Goal: Find specific page/section: Find specific page/section

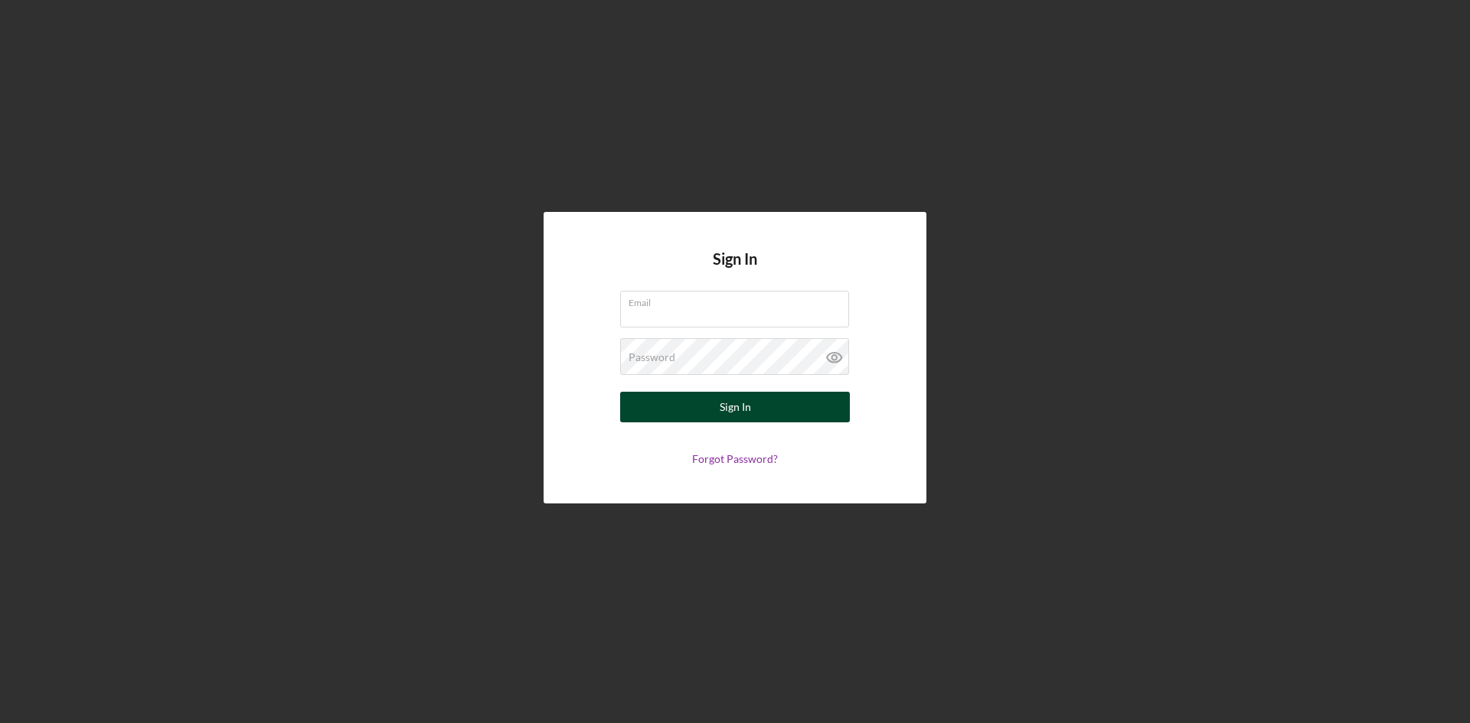
type input "[PERSON_NAME][EMAIL_ADDRESS][PERSON_NAME][DOMAIN_NAME]"
click at [753, 408] on button "Sign In" at bounding box center [735, 407] width 230 height 31
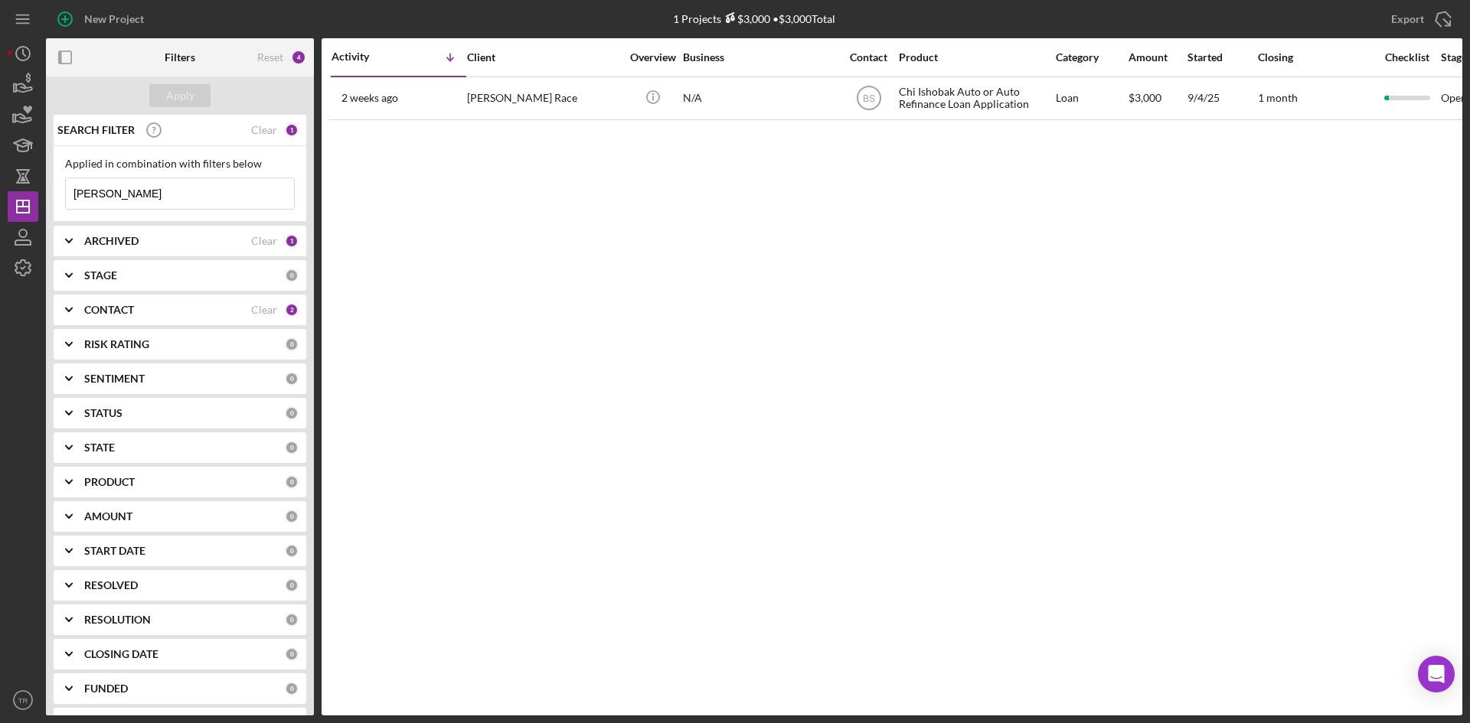
click at [112, 194] on input "[PERSON_NAME]" at bounding box center [180, 193] width 228 height 31
click at [191, 93] on div "Apply" at bounding box center [180, 95] width 28 height 23
click at [158, 198] on input "[PERSON_NAME]" at bounding box center [180, 193] width 228 height 31
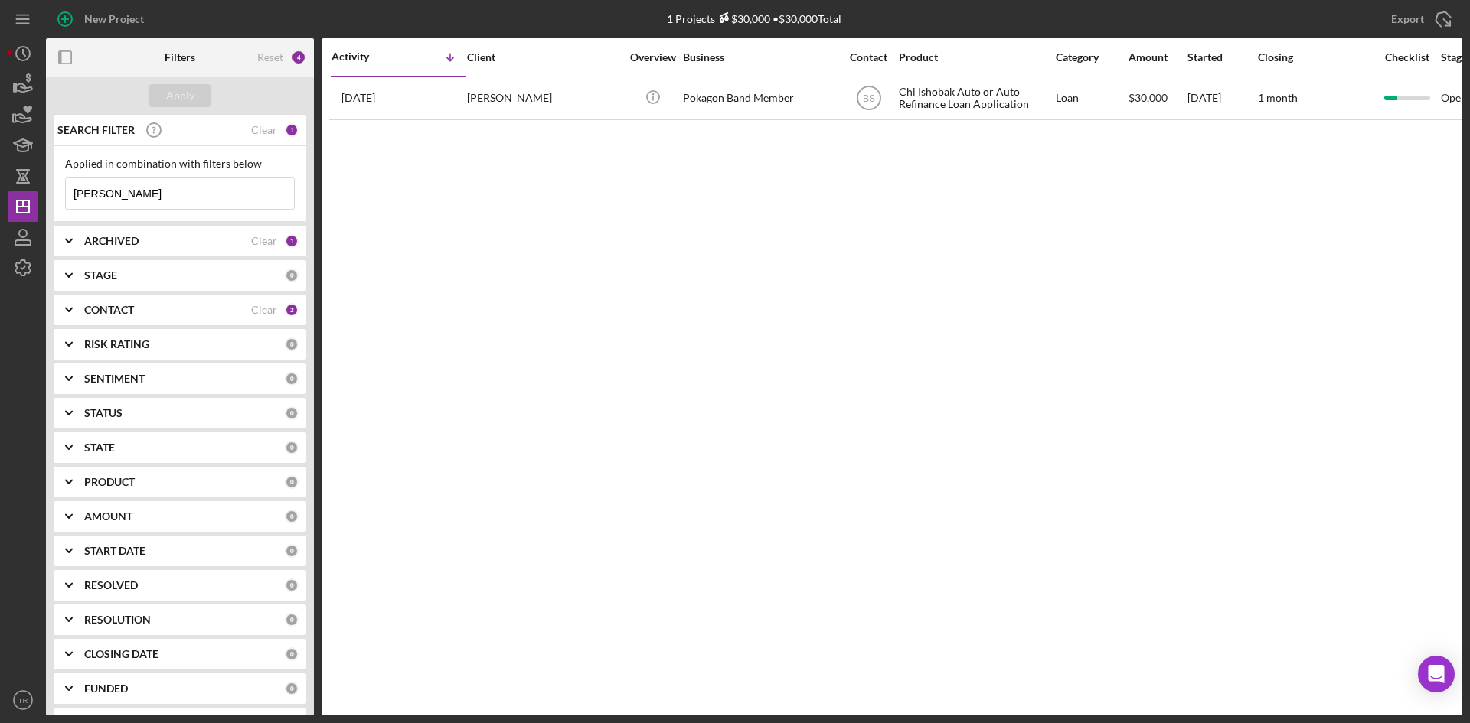
click at [159, 198] on input "[PERSON_NAME]" at bounding box center [180, 193] width 228 height 31
click at [163, 196] on input "[PERSON_NAME]" at bounding box center [180, 193] width 228 height 31
click at [180, 100] on div "Apply" at bounding box center [180, 95] width 28 height 23
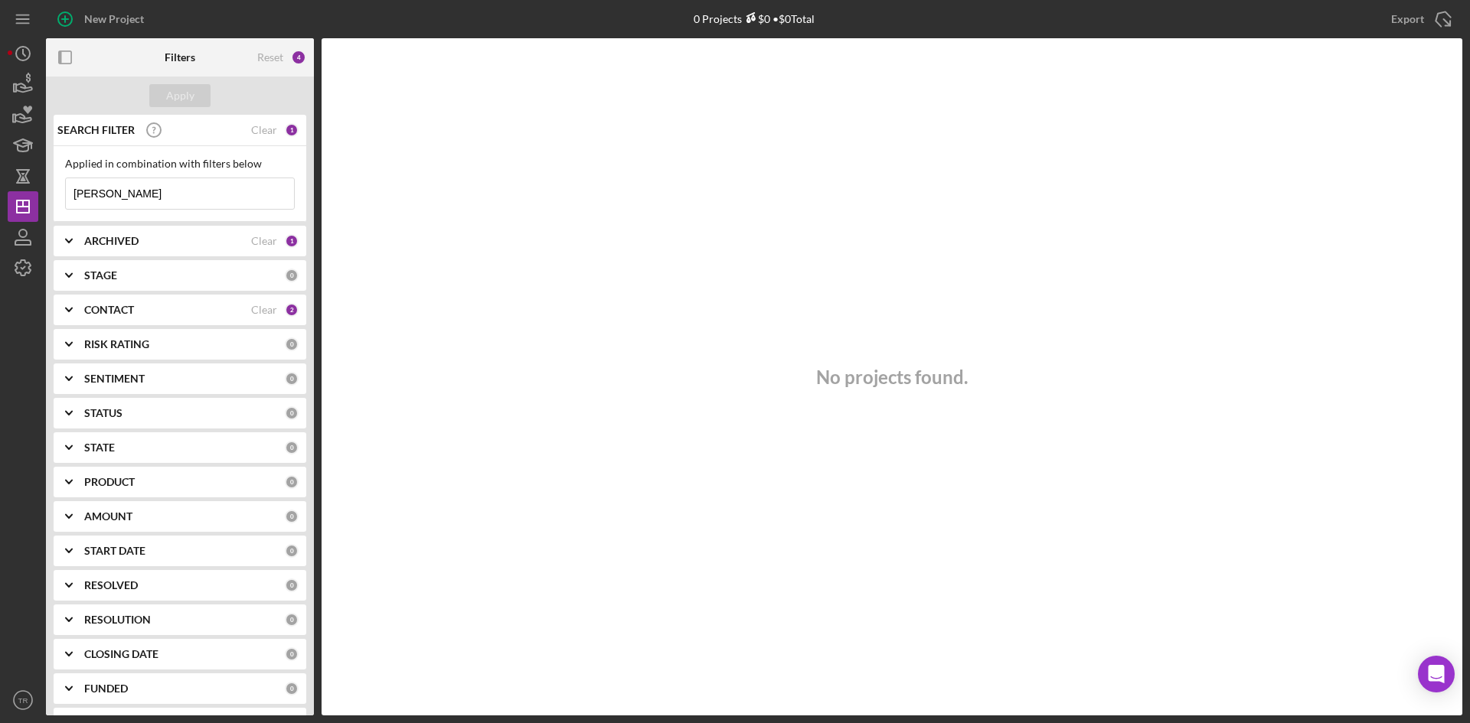
click at [109, 199] on input "[PERSON_NAME]" at bounding box center [180, 193] width 228 height 31
click at [117, 198] on input "[PERSON_NAME]" at bounding box center [180, 193] width 228 height 31
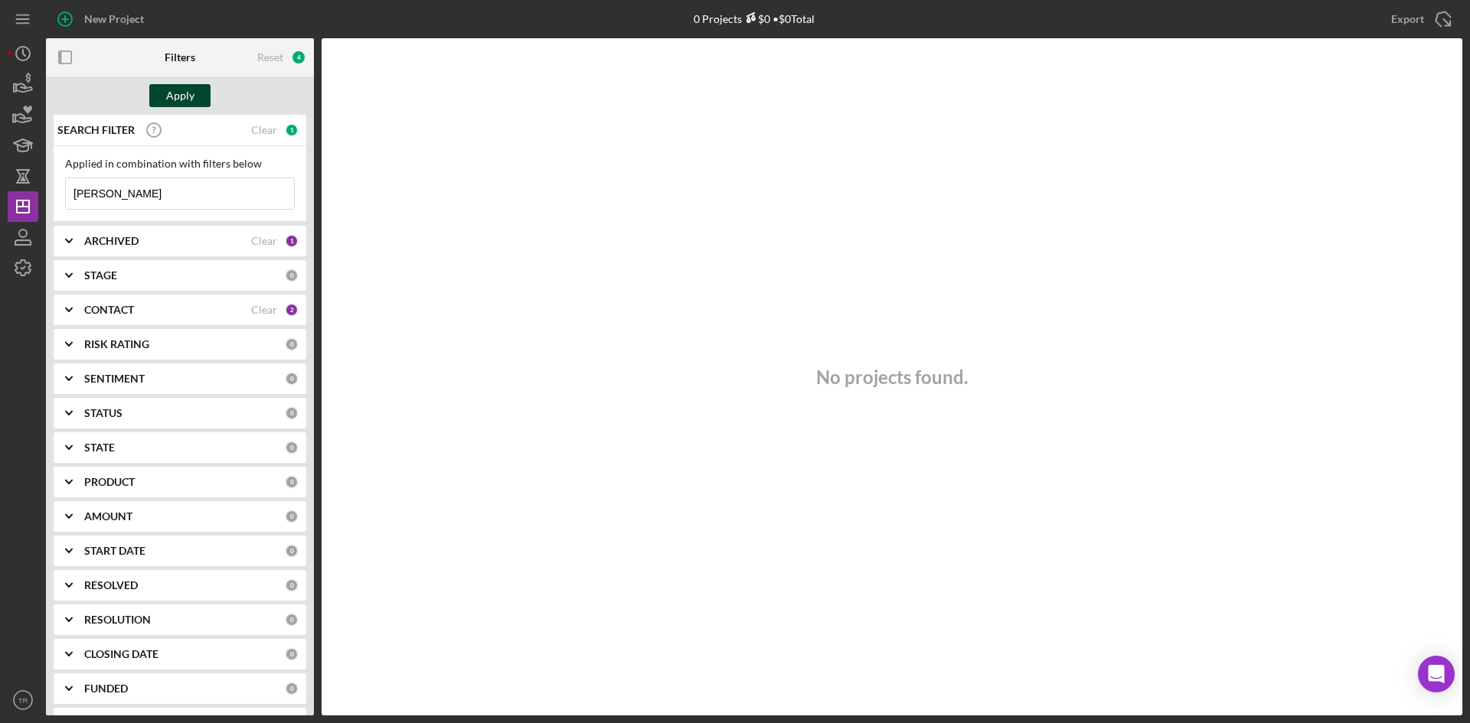
click at [179, 96] on div "Apply" at bounding box center [180, 95] width 28 height 23
click at [120, 201] on input "[PERSON_NAME]" at bounding box center [180, 193] width 228 height 31
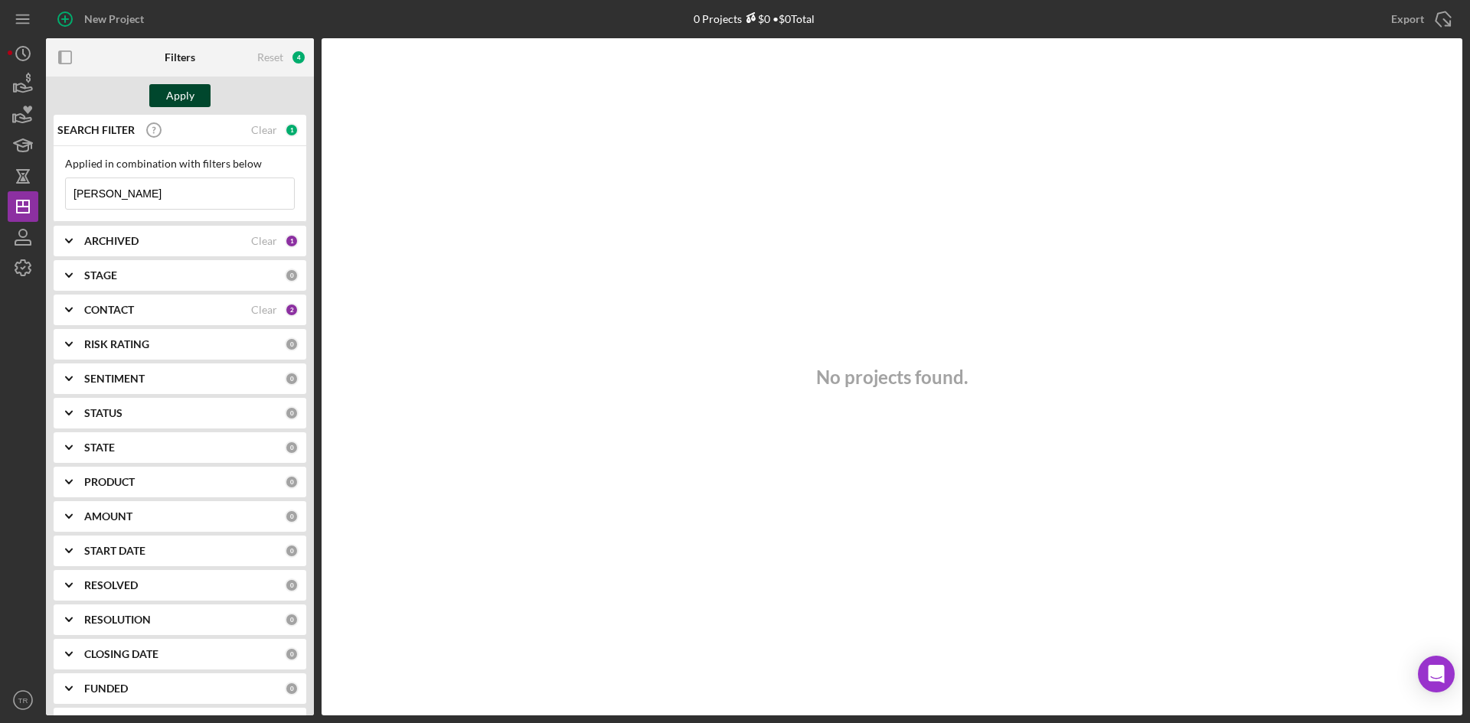
click at [197, 94] on button "Apply" at bounding box center [179, 95] width 61 height 23
click at [101, 194] on input "[PERSON_NAME]" at bounding box center [180, 193] width 228 height 31
click at [186, 103] on div "Apply" at bounding box center [180, 95] width 28 height 23
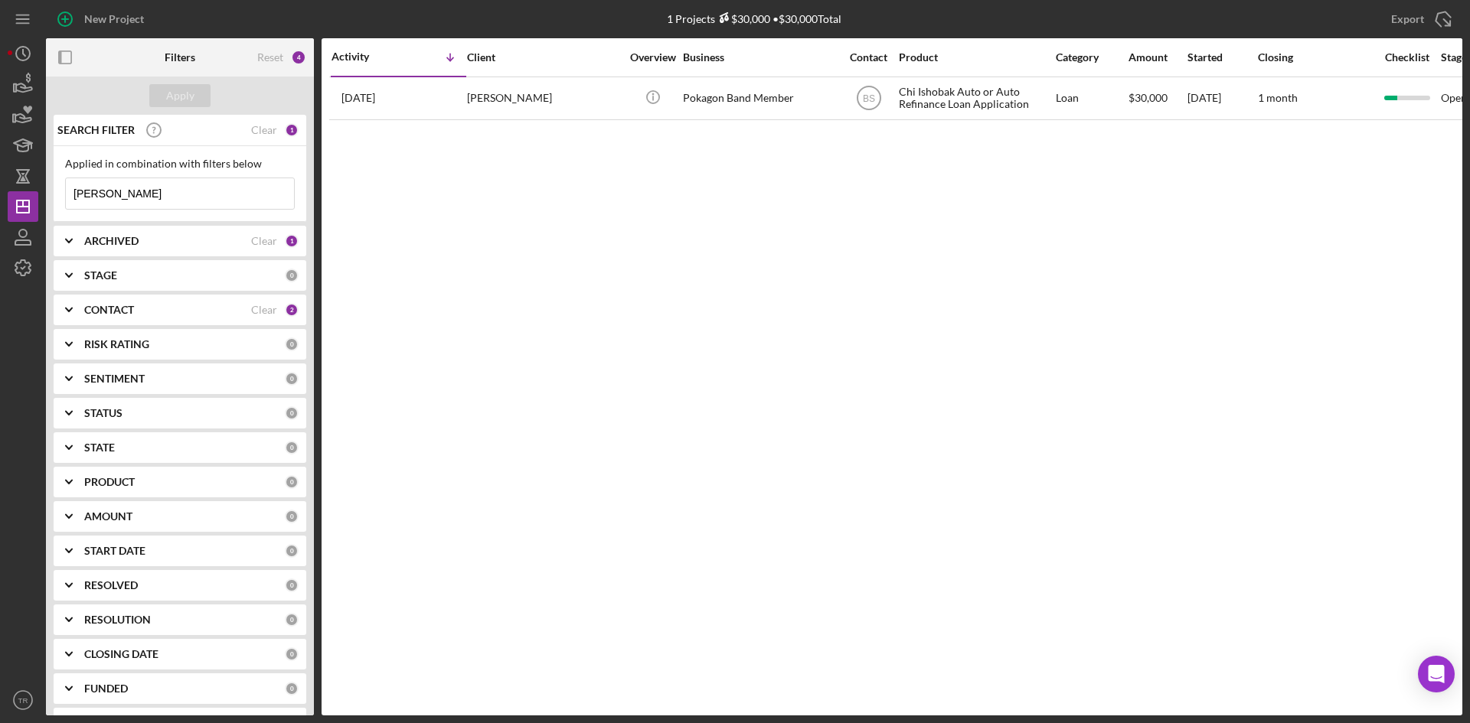
click at [107, 191] on input "[PERSON_NAME]" at bounding box center [180, 193] width 228 height 31
type input "[PERSON_NAME]"
click at [179, 95] on div "Apply" at bounding box center [180, 95] width 28 height 23
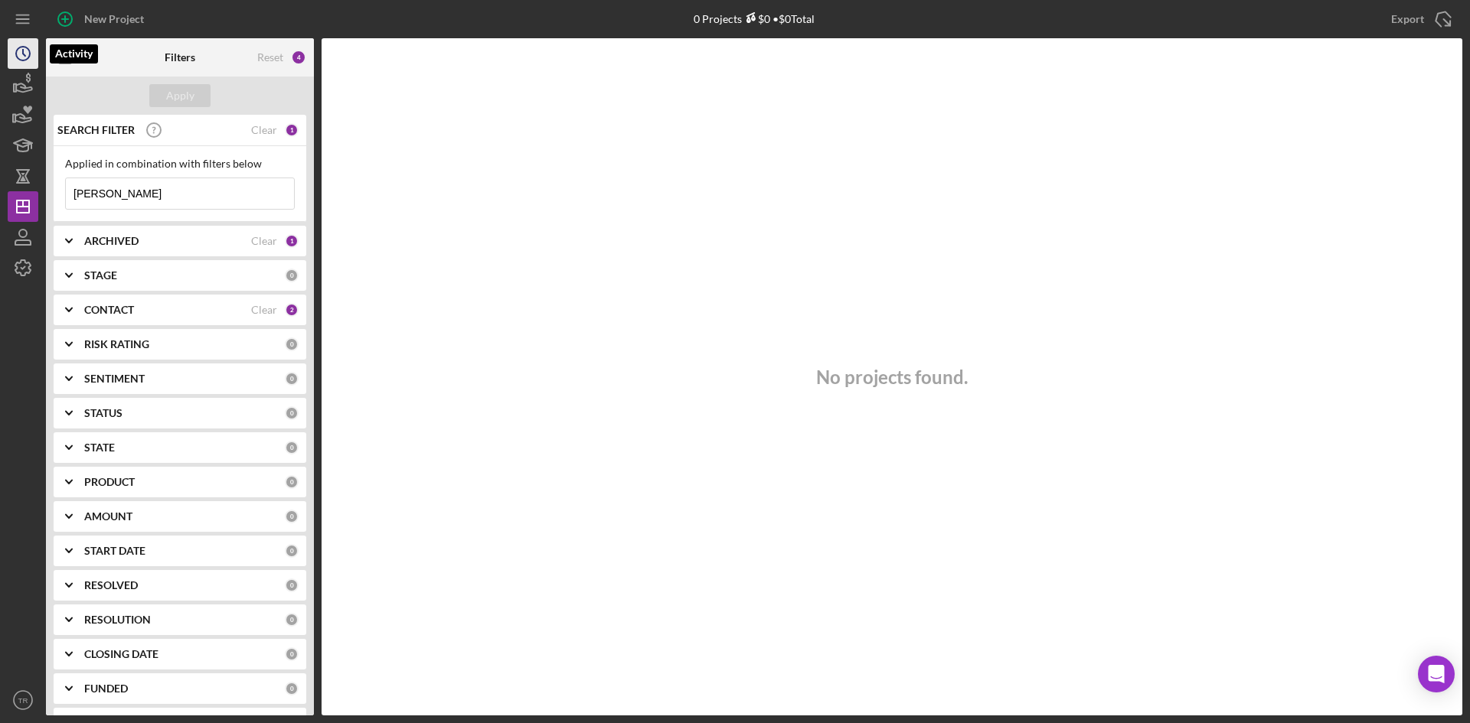
click at [18, 51] on icon "Icon/History" at bounding box center [23, 53] width 38 height 38
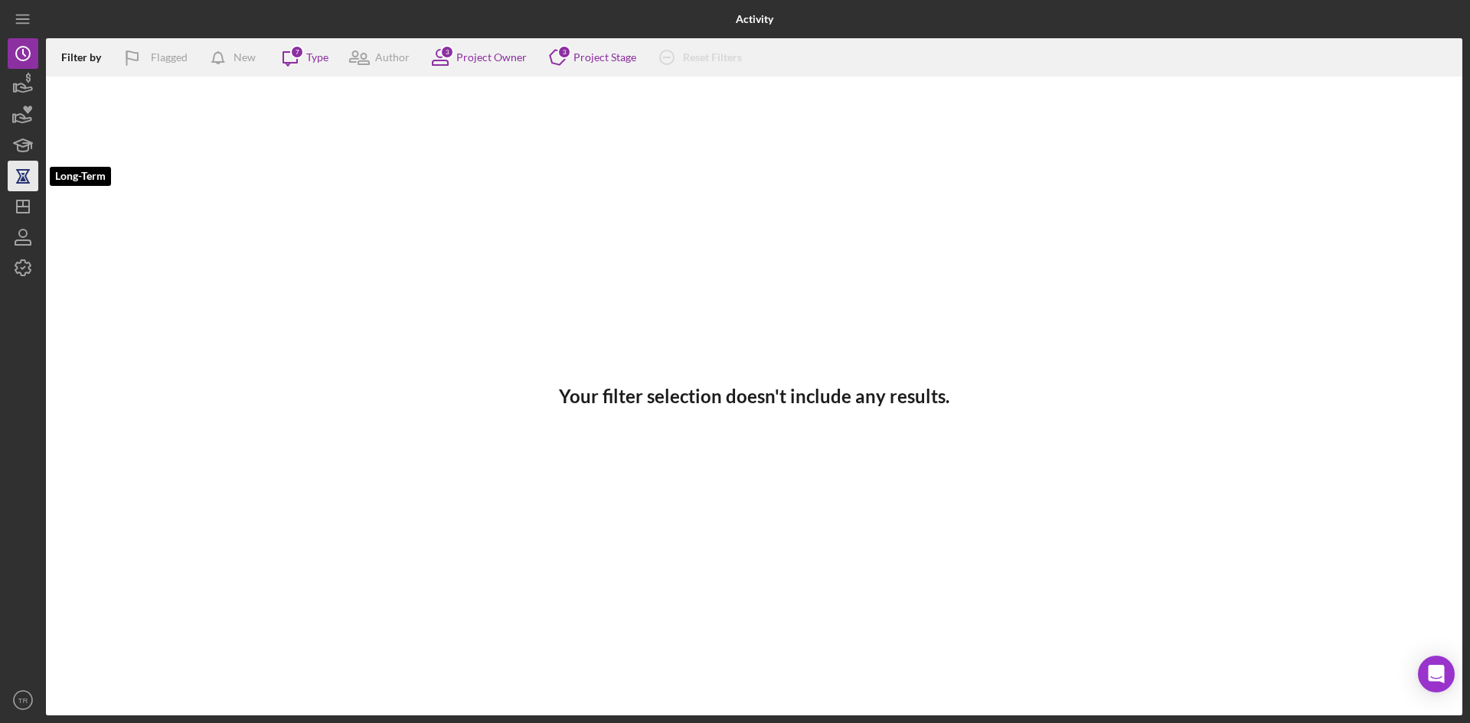
click at [25, 174] on icon "button" at bounding box center [23, 176] width 38 height 38
